Goal: Navigation & Orientation: Find specific page/section

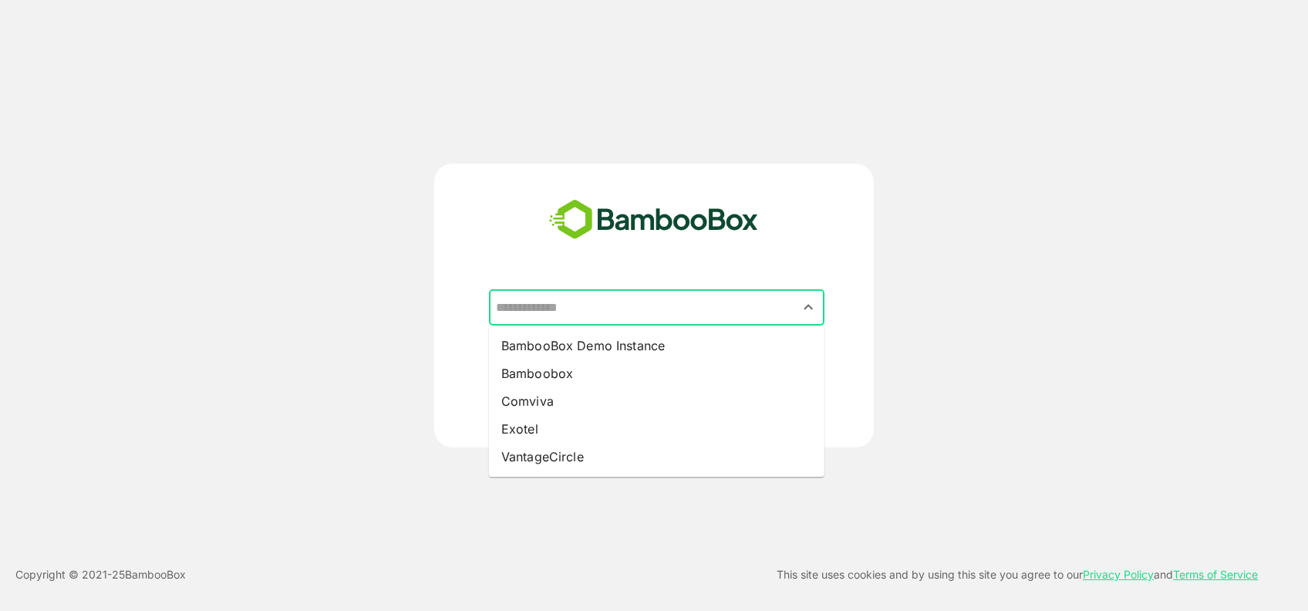
click at [537, 308] on input "text" at bounding box center [656, 307] width 329 height 29
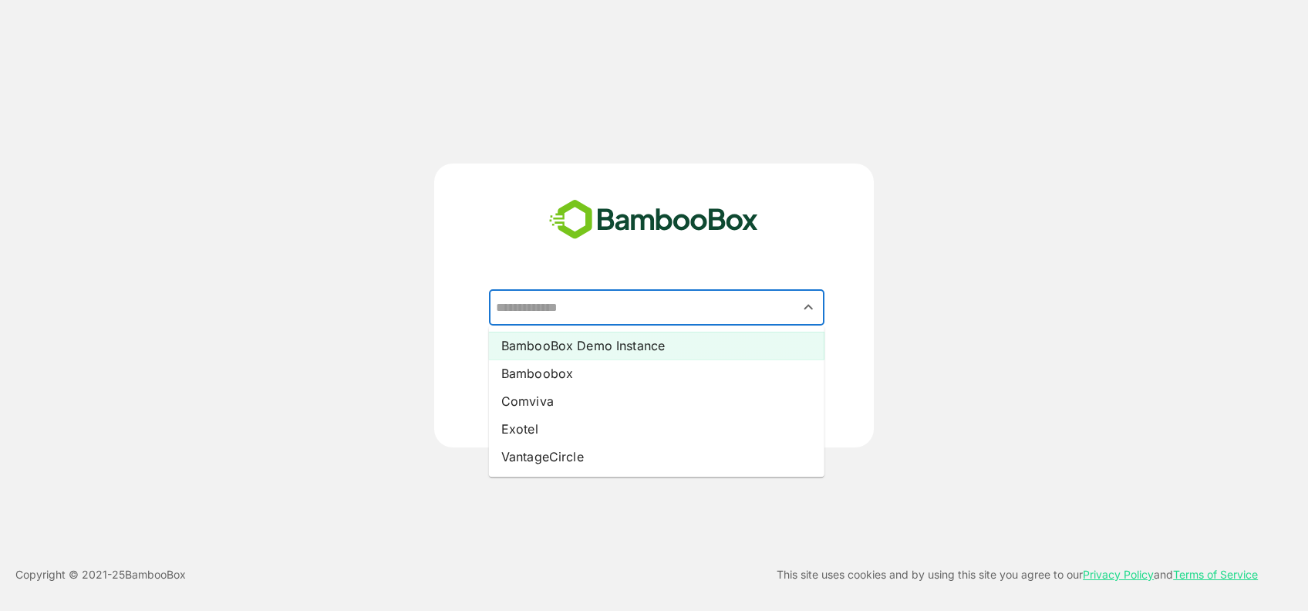
click at [579, 352] on li "BambooBox Demo Instance" at bounding box center [656, 346] width 335 height 28
type input "**********"
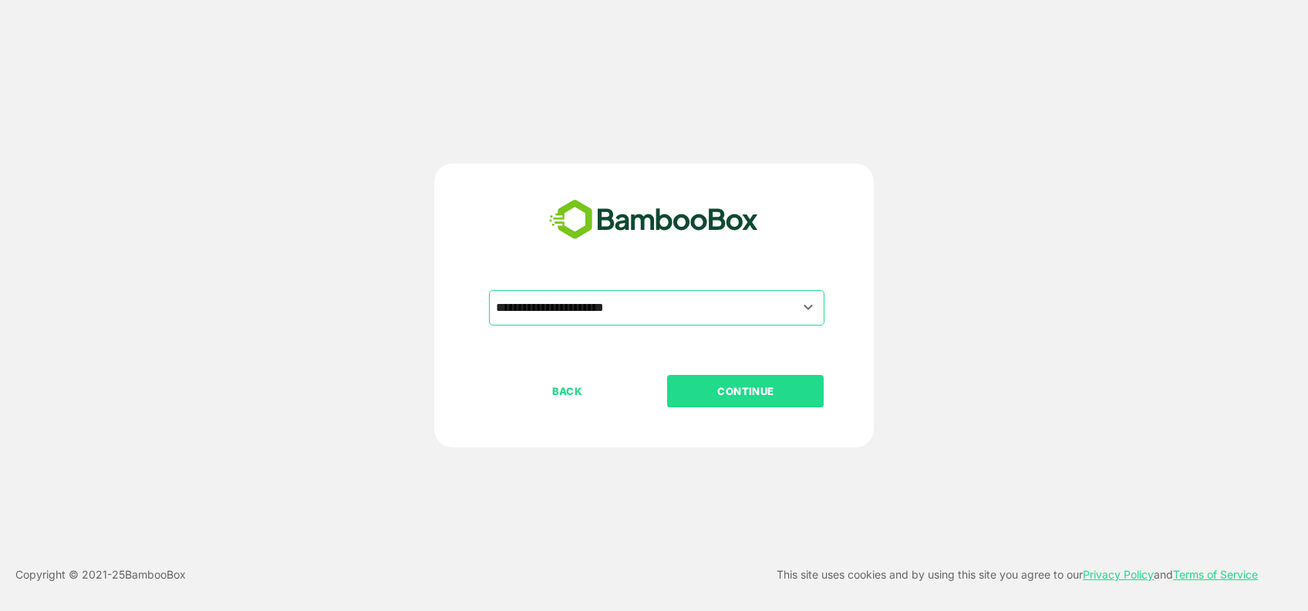
click at [762, 389] on p "CONTINUE" at bounding box center [746, 390] width 154 height 17
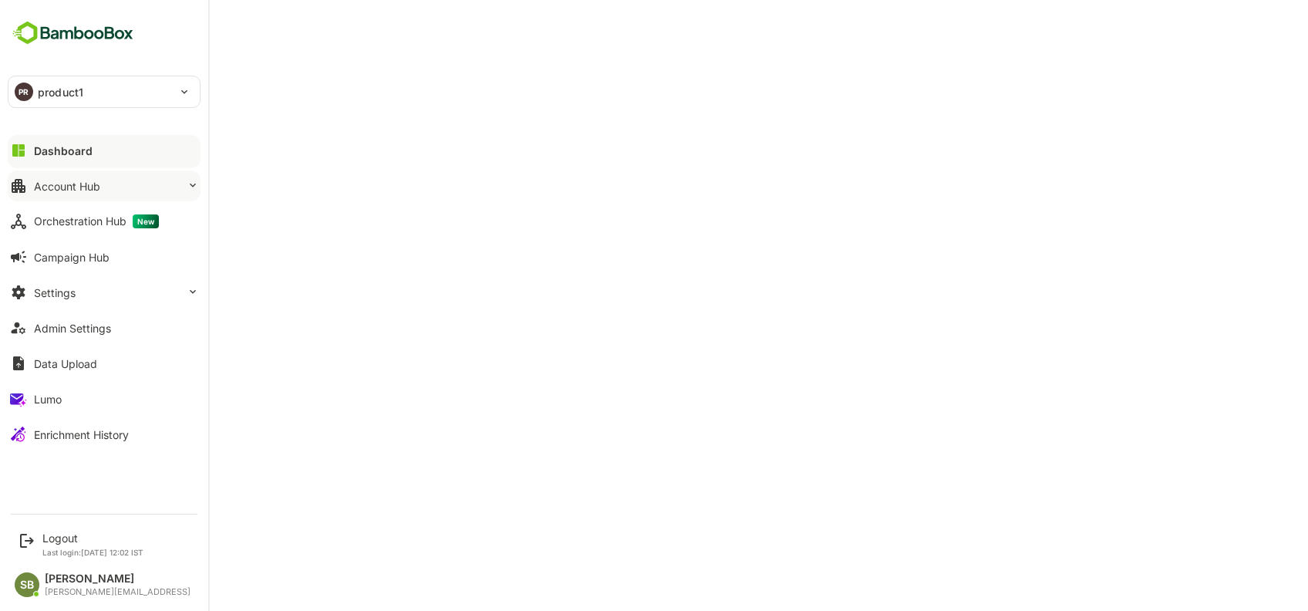
click at [72, 194] on button "Account Hub" at bounding box center [104, 185] width 193 height 31
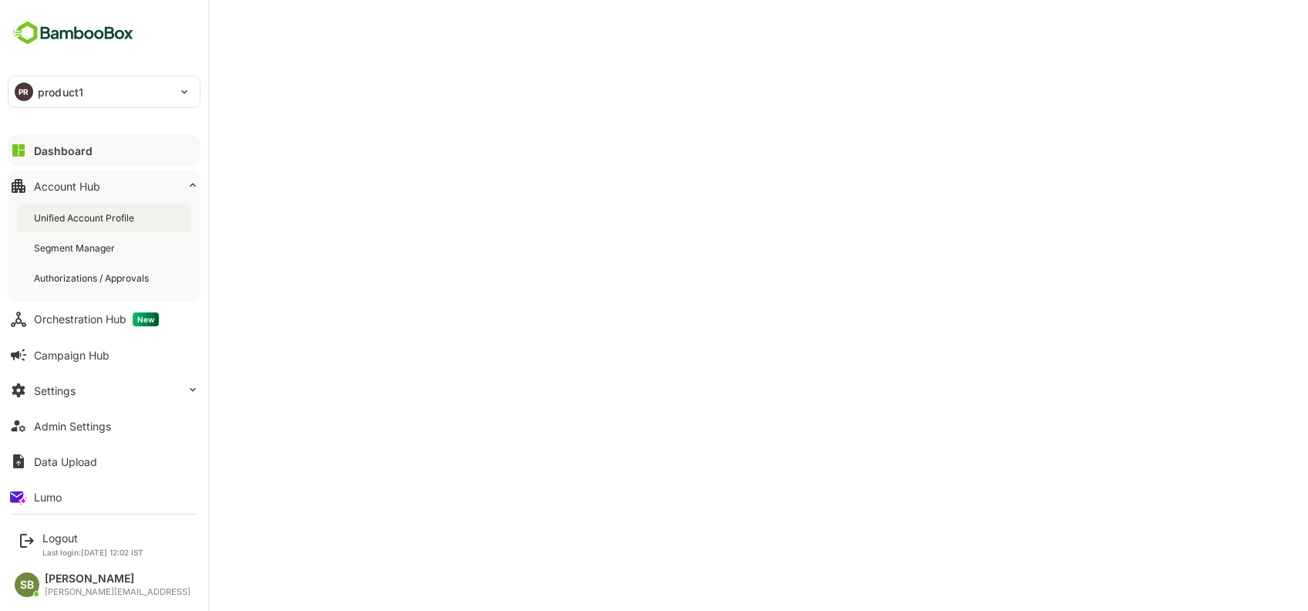
click at [101, 221] on div "Unified Account Profile" at bounding box center [85, 217] width 103 height 13
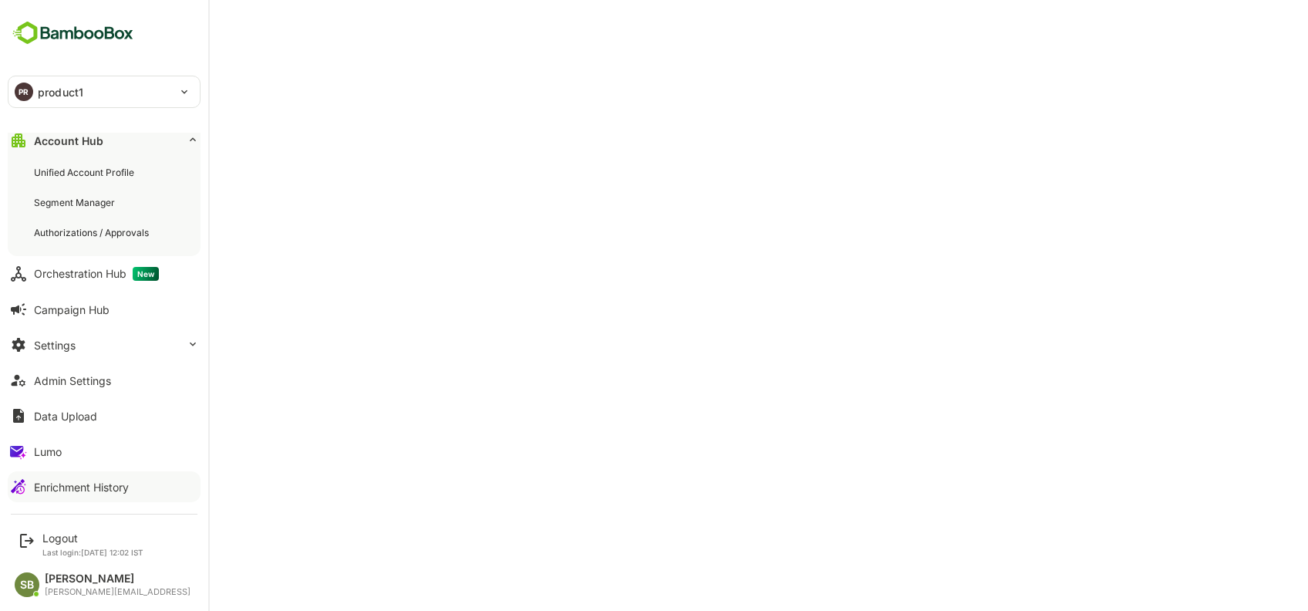
click at [45, 483] on div "Enrichment History" at bounding box center [81, 486] width 95 height 13
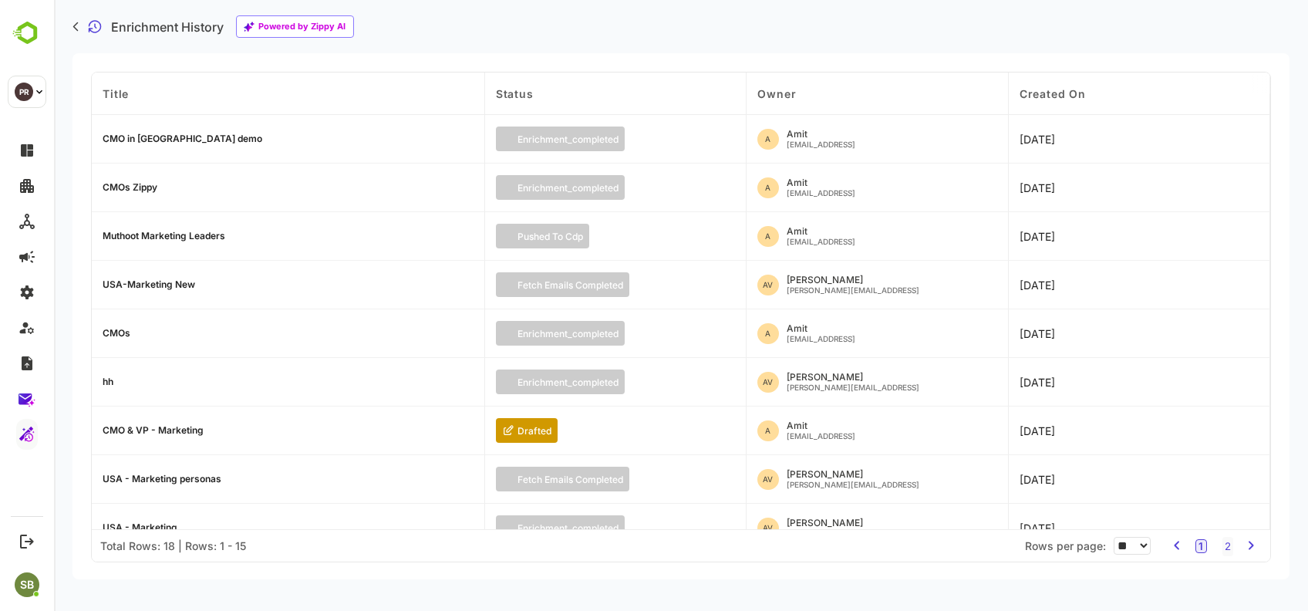
click at [167, 138] on div "CMO in united States demo" at bounding box center [183, 138] width 160 height 9
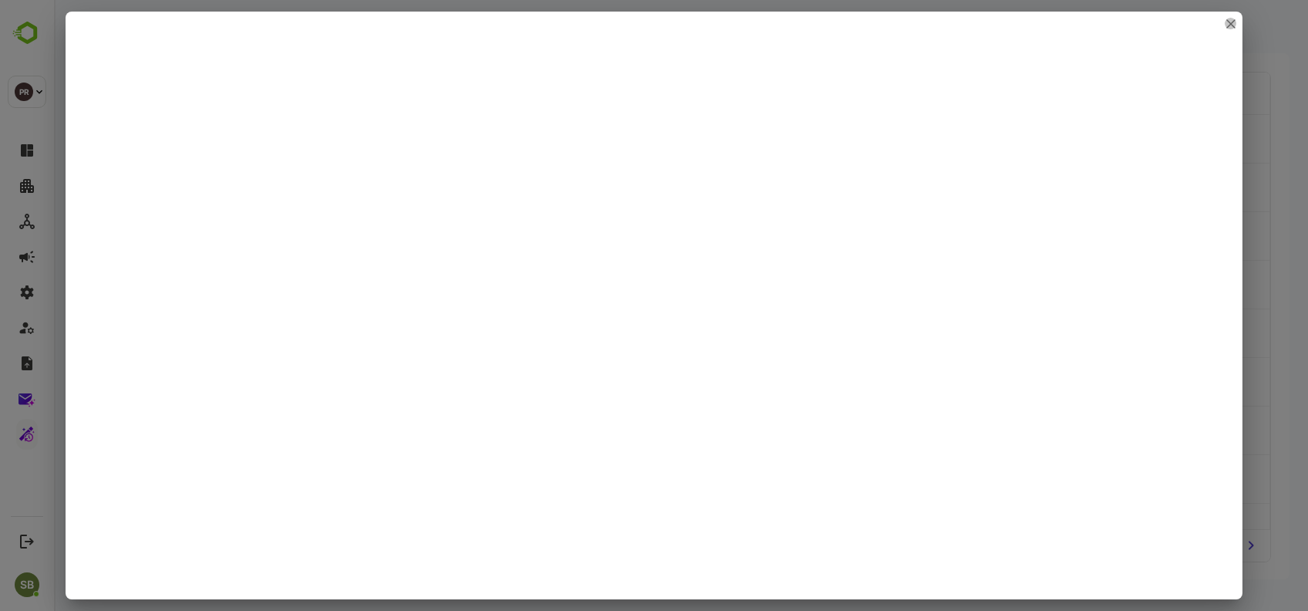
click at [1228, 28] on icon "close" at bounding box center [1230, 23] width 9 height 9
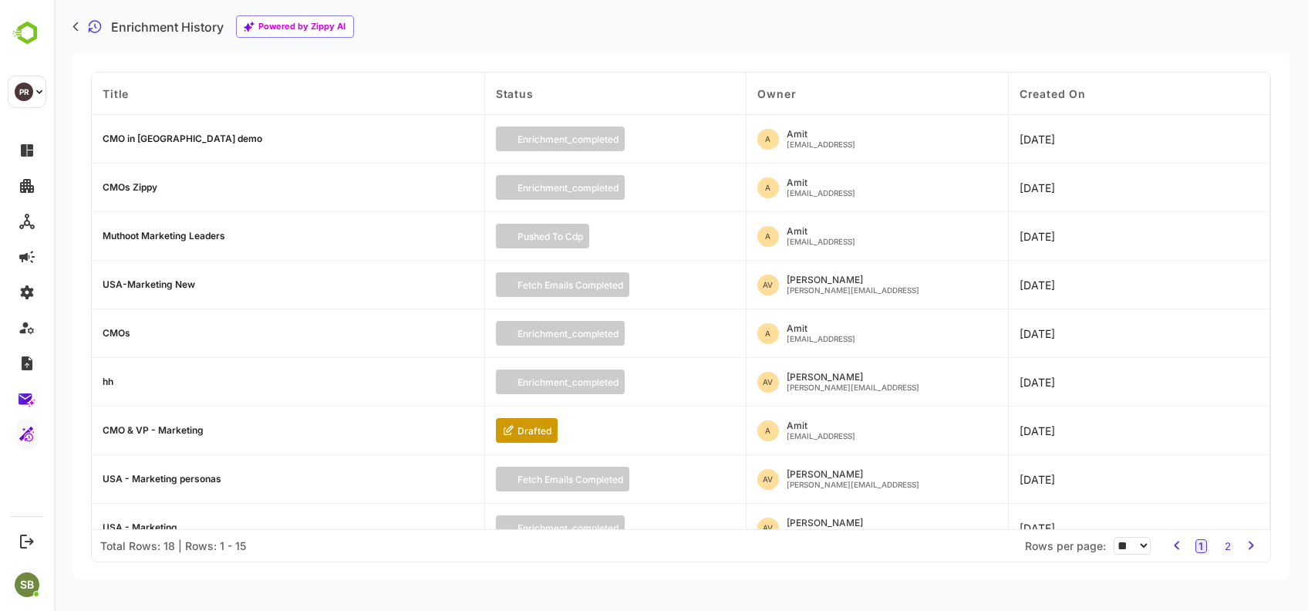
click at [131, 145] on div "CMO in united States demo" at bounding box center [288, 139] width 393 height 49
click at [129, 142] on div "CMO in united States demo" at bounding box center [183, 138] width 160 height 9
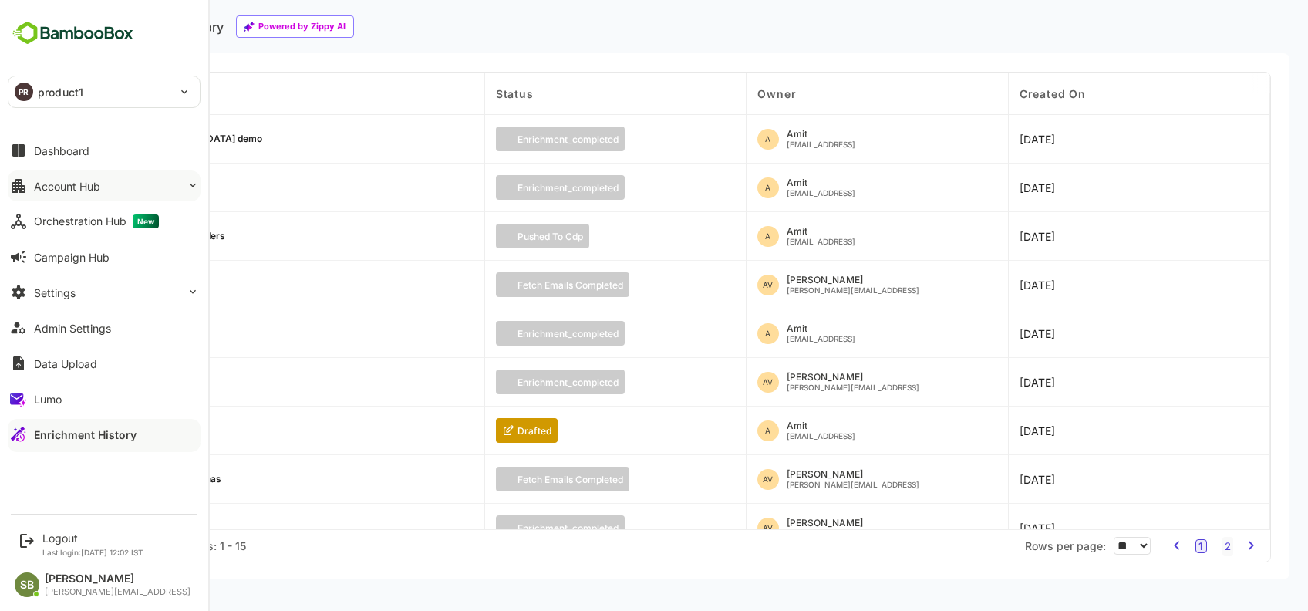
click at [97, 187] on div "Account Hub" at bounding box center [67, 186] width 66 height 13
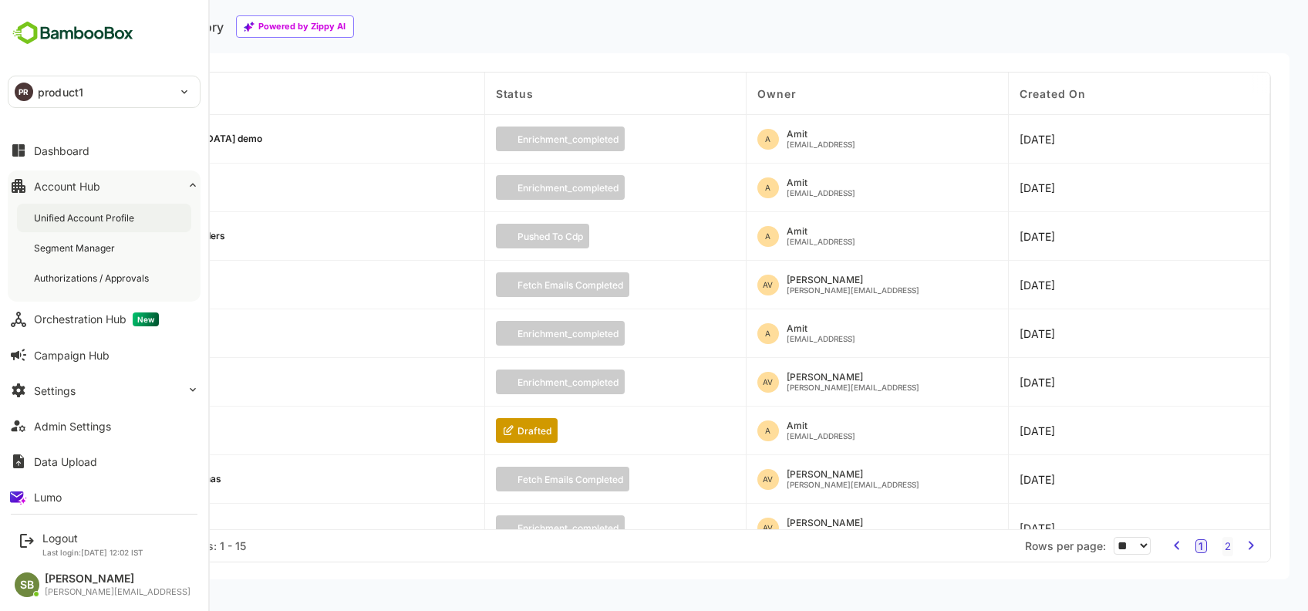
click at [142, 221] on div "Unified Account Profile" at bounding box center [104, 218] width 174 height 29
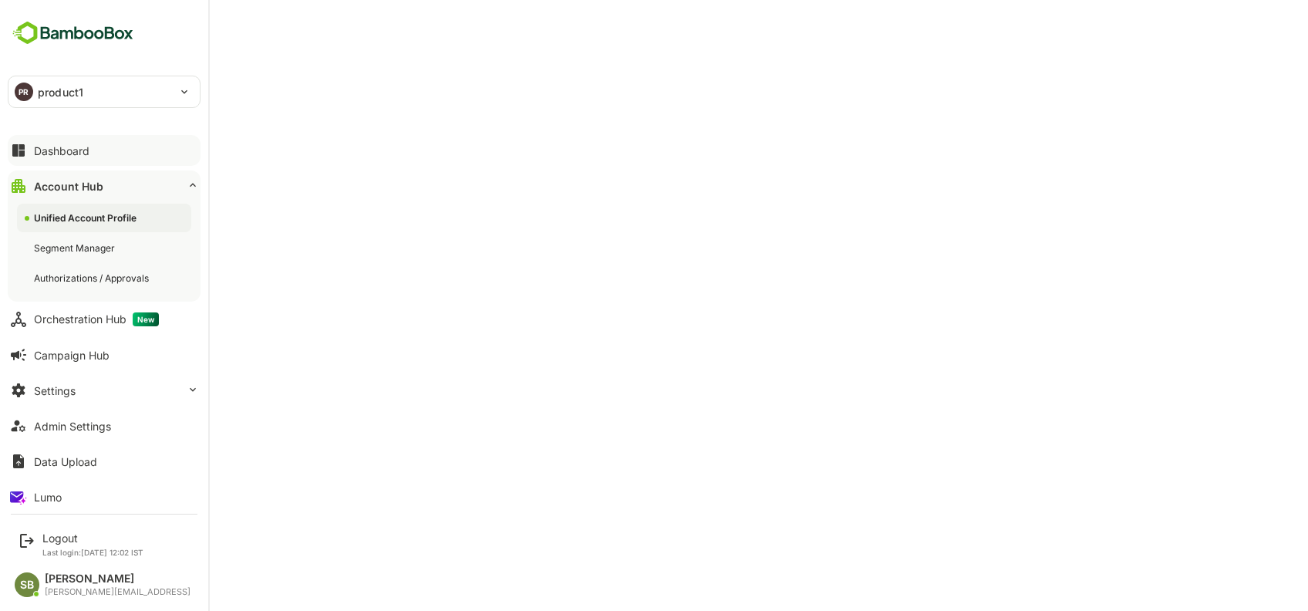
click at [59, 142] on button "Dashboard" at bounding box center [104, 150] width 193 height 31
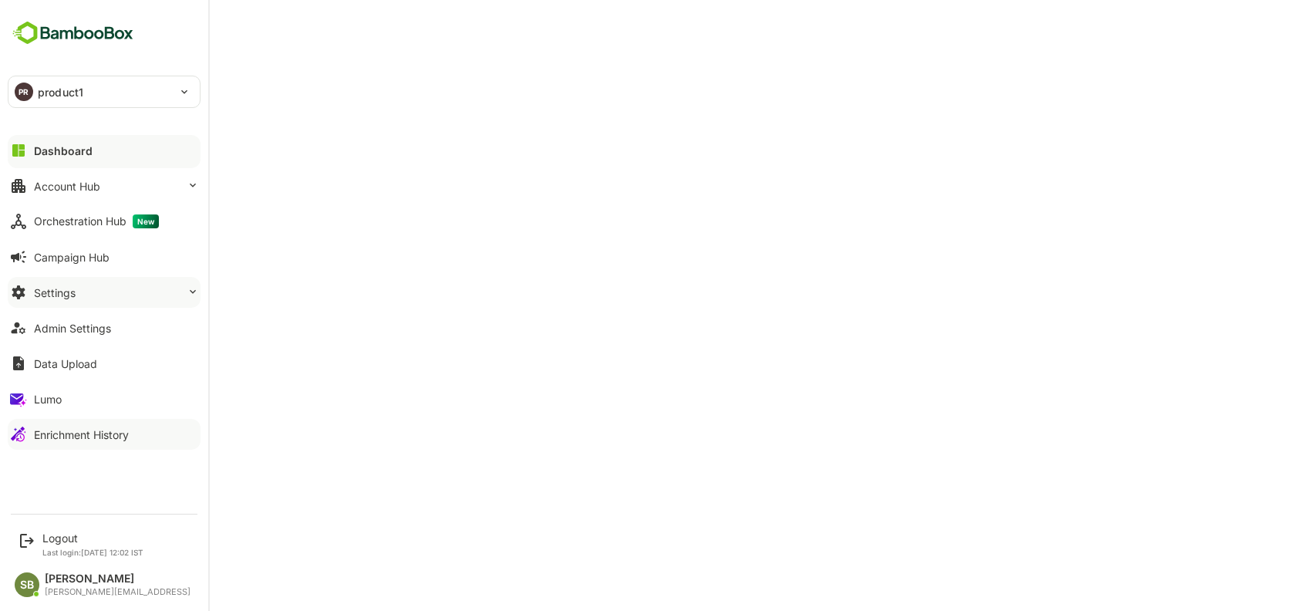
click at [116, 289] on button "Settings" at bounding box center [104, 292] width 193 height 31
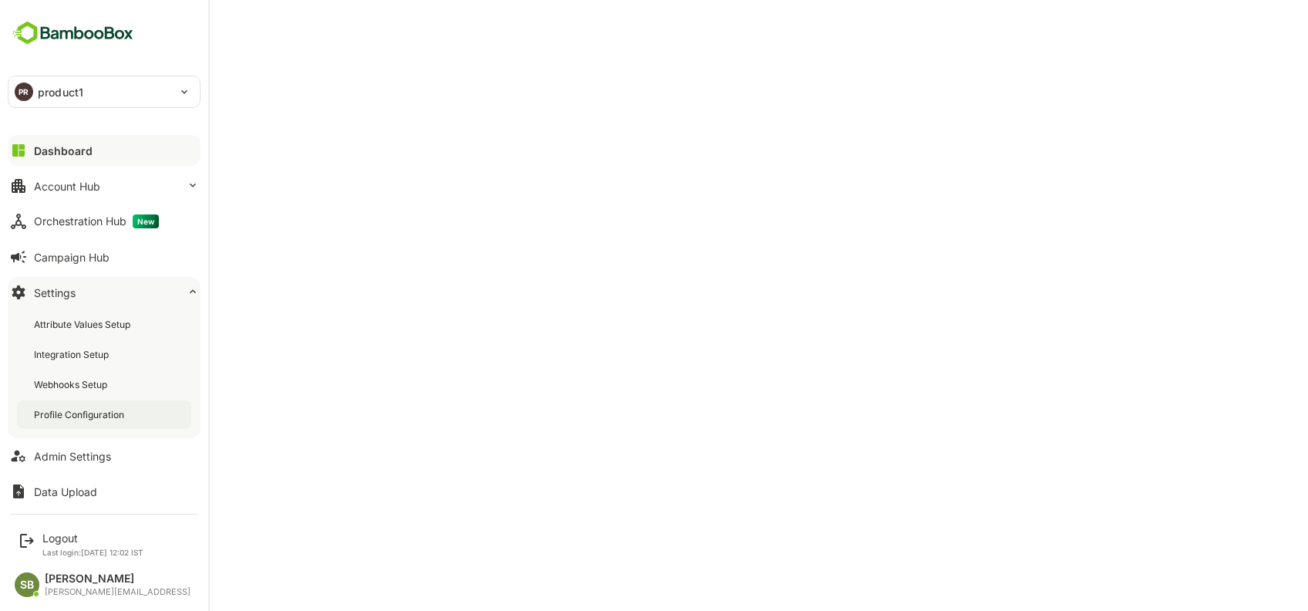
click at [78, 423] on div "Profile Configuration" at bounding box center [104, 414] width 174 height 29
click at [105, 137] on button "Dashboard" at bounding box center [104, 150] width 193 height 31
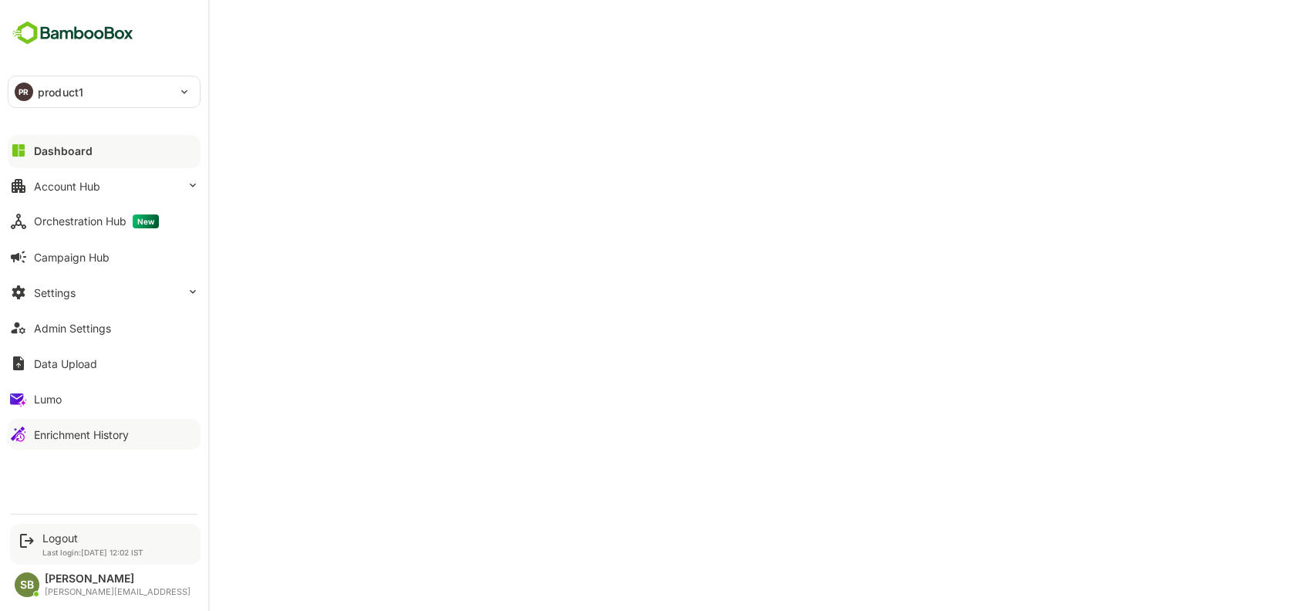
click at [65, 547] on p "Last login: Oct 14 12:02 IST" at bounding box center [92, 551] width 101 height 9
click at [27, 541] on icon at bounding box center [27, 541] width 14 height 14
click at [63, 537] on div "Logout" at bounding box center [92, 537] width 101 height 13
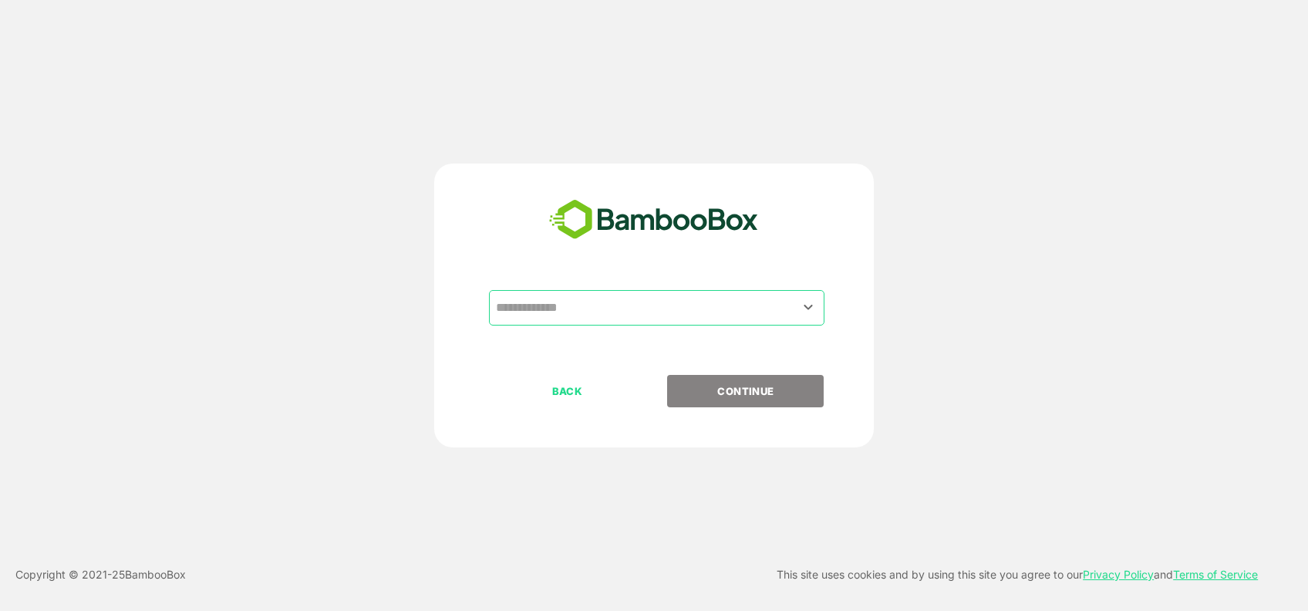
click at [608, 324] on div "​" at bounding box center [656, 307] width 335 height 35
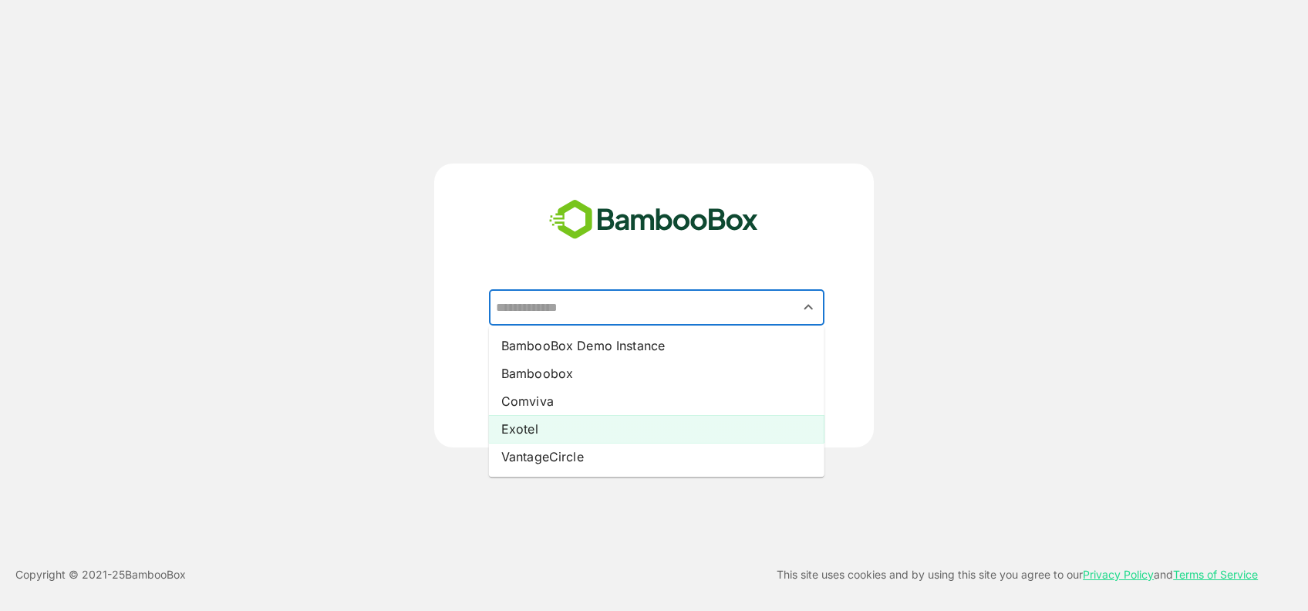
click at [563, 427] on li "Exotel" at bounding box center [656, 429] width 335 height 28
type input "******"
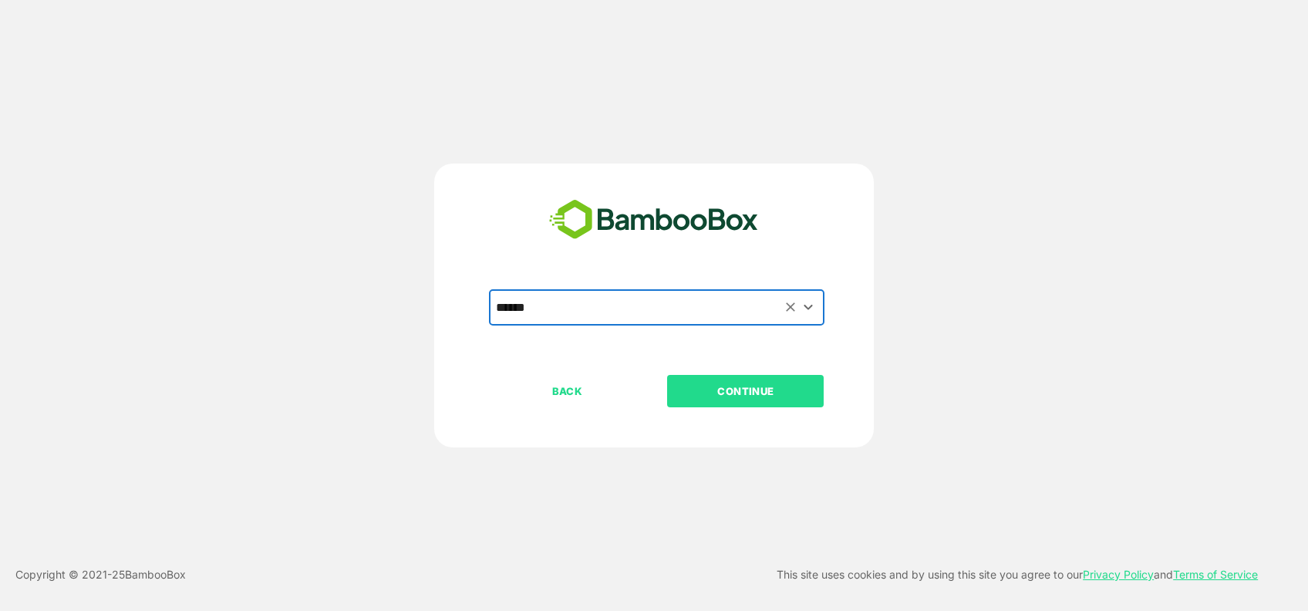
click at [793, 389] on p "CONTINUE" at bounding box center [746, 390] width 154 height 17
